Goal: Task Accomplishment & Management: Use online tool/utility

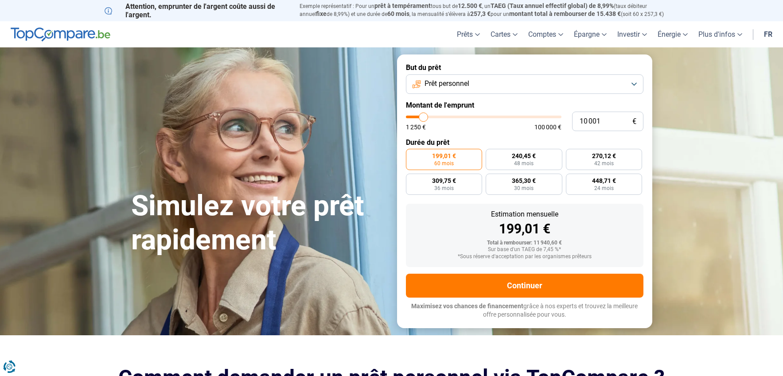
click at [635, 83] on button "Prêt personnel" at bounding box center [525, 83] width 238 height 19
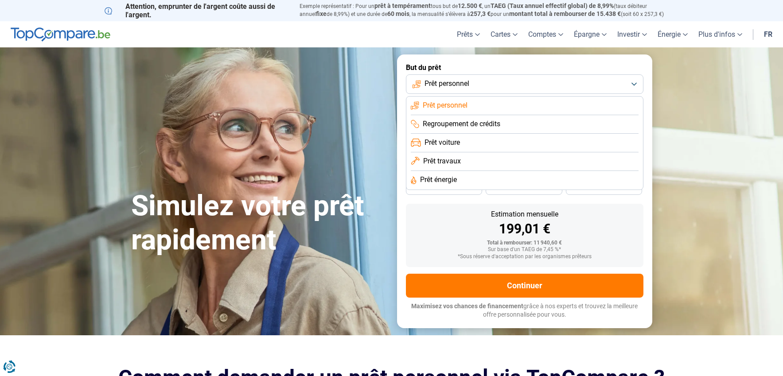
click at [451, 141] on span "Prêt voiture" at bounding box center [442, 143] width 35 height 10
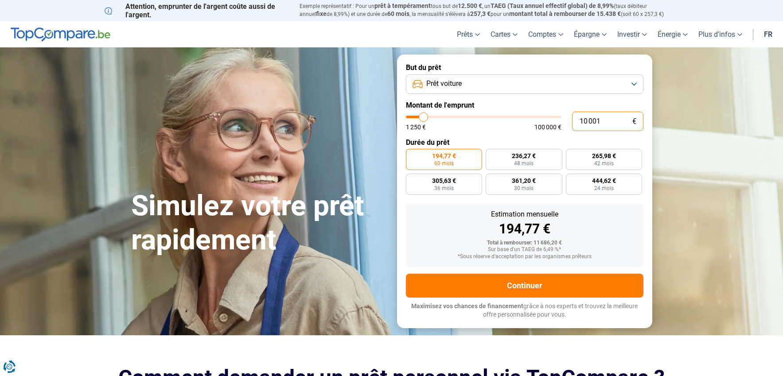
click at [587, 121] on input "10 001" at bounding box center [607, 121] width 71 height 19
type input "1 001"
type input "1250"
type input "15 001"
type input "15000"
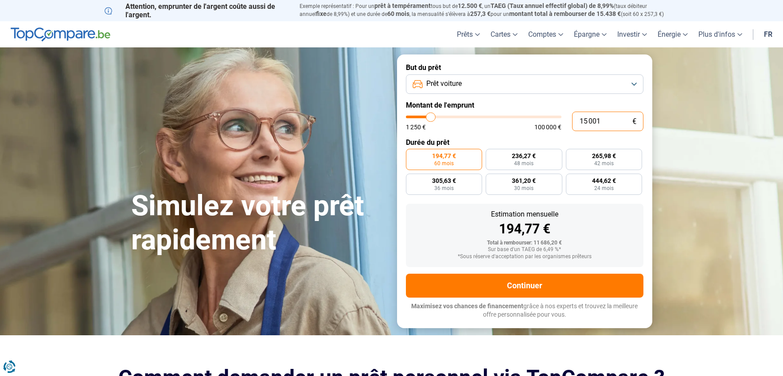
radio input "false"
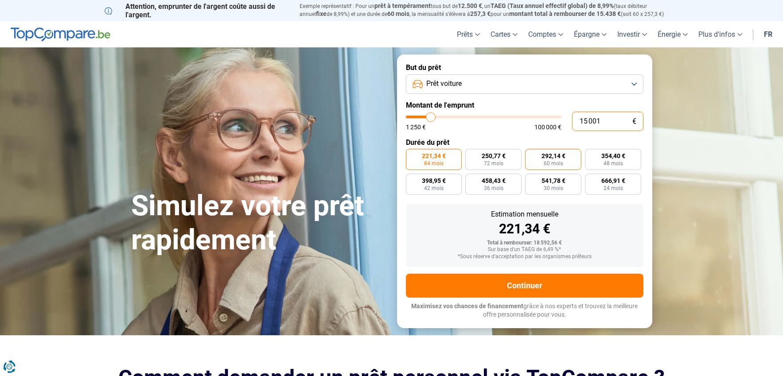
type input "15 001"
click at [560, 162] on span "60 mois" at bounding box center [553, 163] width 19 height 5
click at [531, 155] on input "292,14 € 60 mois" at bounding box center [528, 152] width 6 height 6
radio input "true"
